Goal: Task Accomplishment & Management: Manage account settings

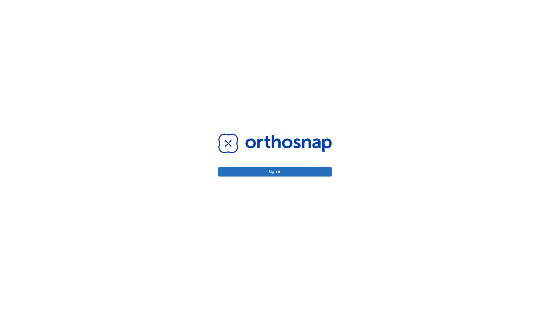
click at [275, 171] on button "Sign in" at bounding box center [275, 171] width 114 height 9
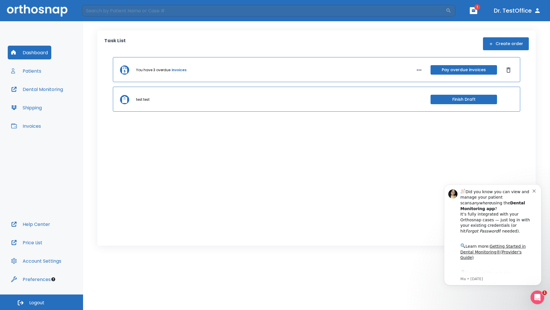
click at [42, 302] on span "Logout" at bounding box center [36, 302] width 15 height 6
